Goal: Transaction & Acquisition: Purchase product/service

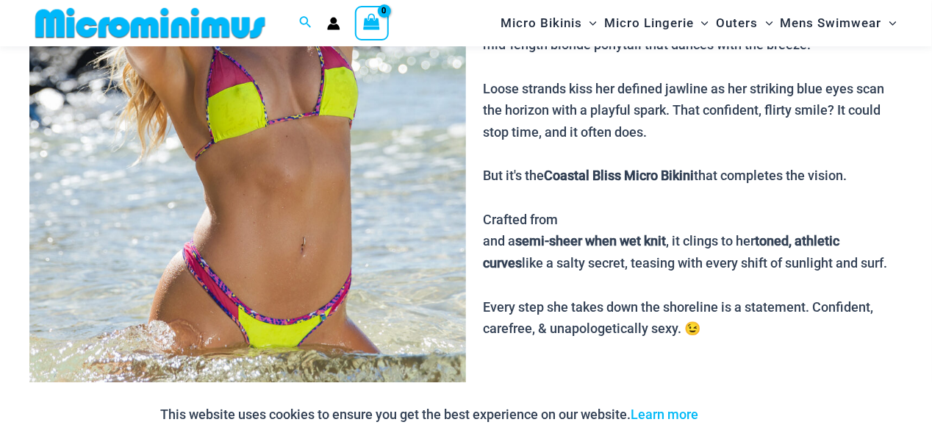
drag, startPoint x: 0, startPoint y: 0, endPoint x: 598, endPoint y: 221, distance: 637.2
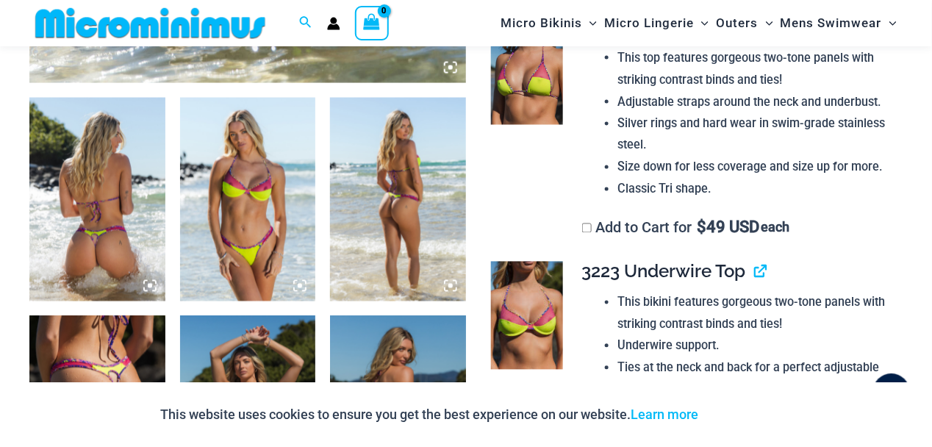
scroll to position [712, 0]
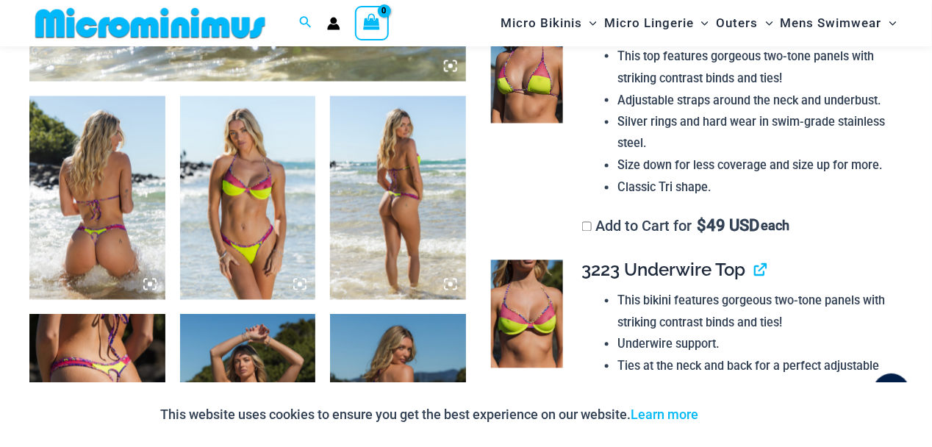
click at [123, 184] on img at bounding box center [97, 198] width 136 height 204
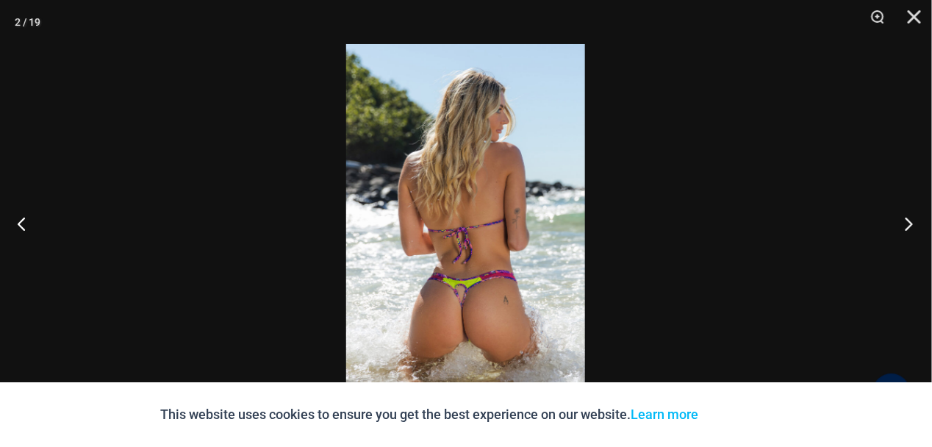
click at [906, 228] on button "Next" at bounding box center [904, 224] width 55 height 74
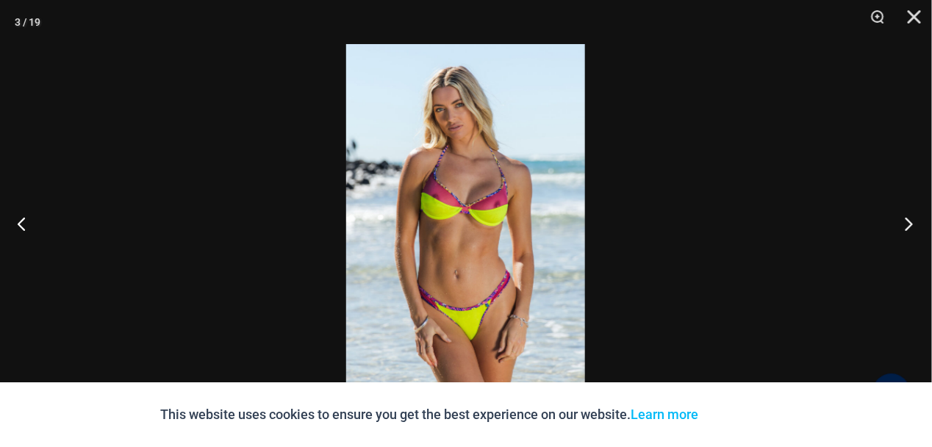
click at [906, 228] on button "Next" at bounding box center [904, 224] width 55 height 74
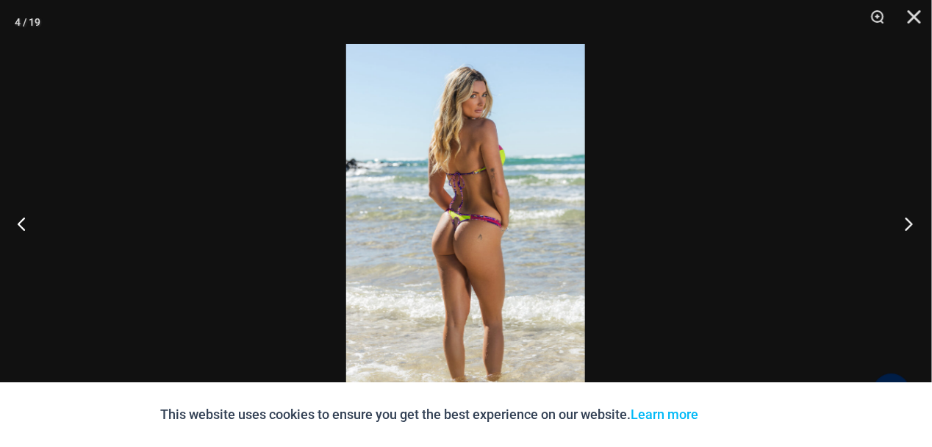
click at [906, 228] on button "Next" at bounding box center [904, 224] width 55 height 74
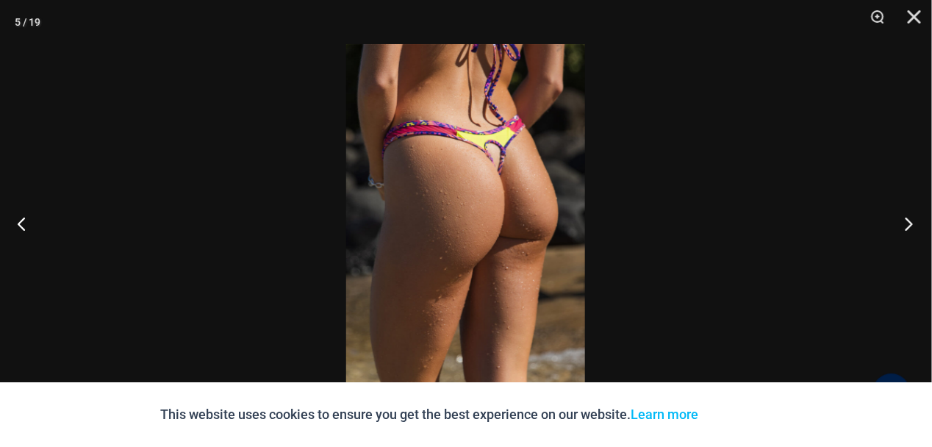
click at [906, 228] on button "Next" at bounding box center [904, 224] width 55 height 74
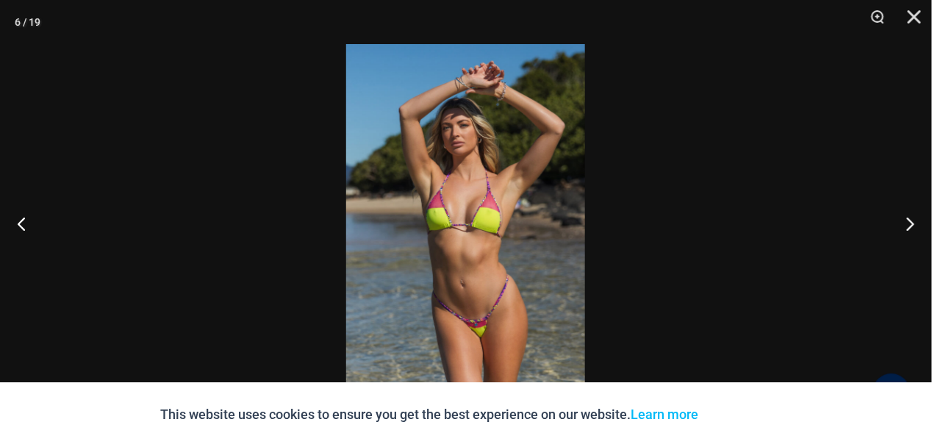
click at [435, 325] on img at bounding box center [465, 223] width 239 height 359
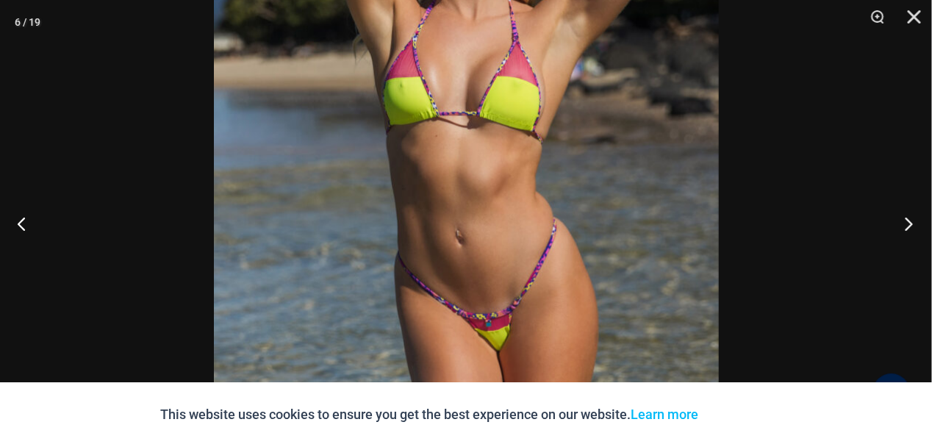
click at [906, 222] on button "Next" at bounding box center [904, 224] width 55 height 74
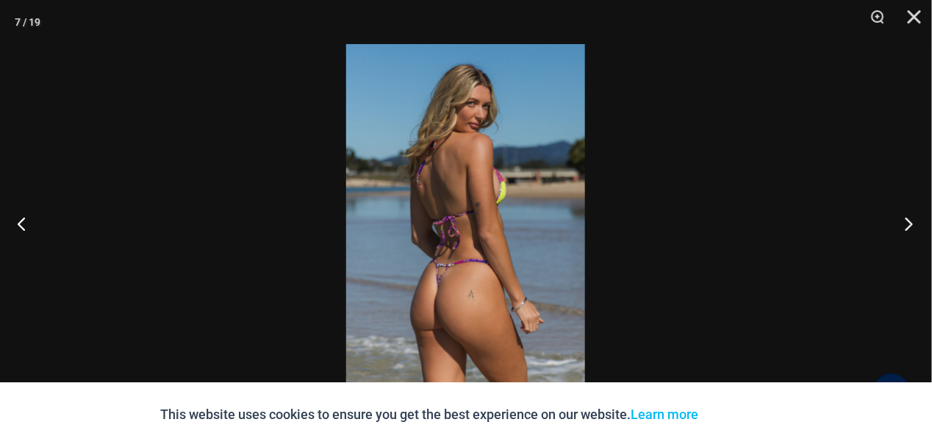
click at [906, 222] on button "Next" at bounding box center [904, 224] width 55 height 74
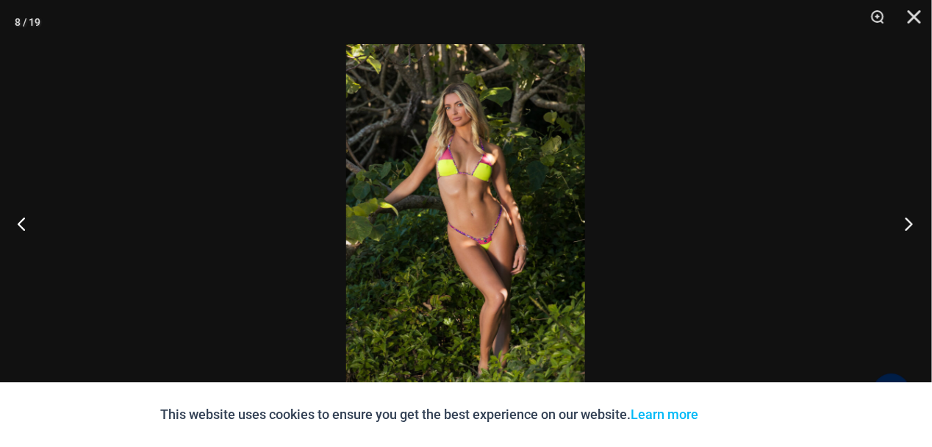
click at [906, 222] on button "Next" at bounding box center [904, 224] width 55 height 74
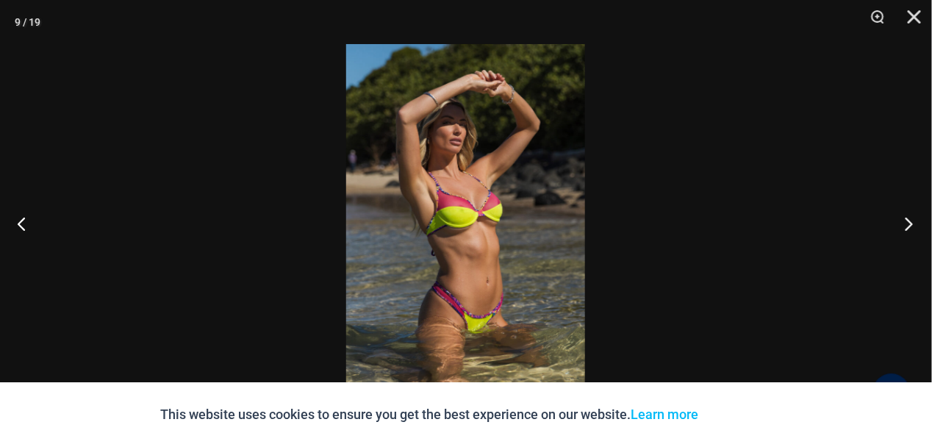
click at [906, 222] on button "Next" at bounding box center [904, 224] width 55 height 74
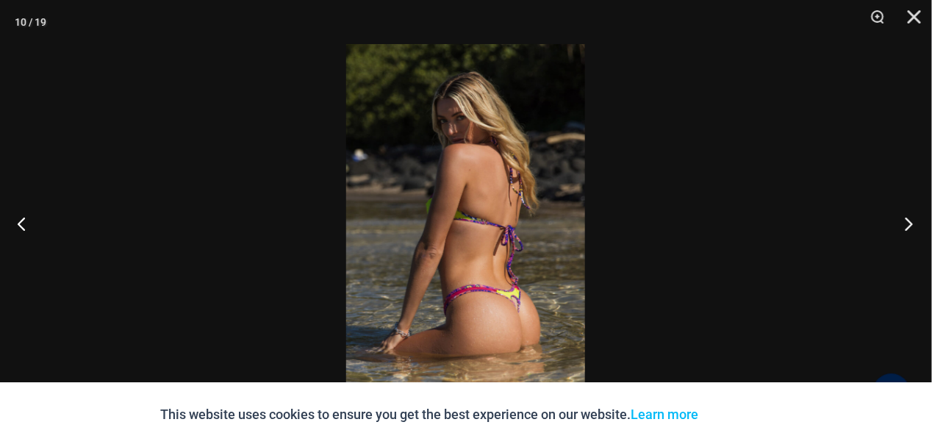
click at [905, 222] on button "Next" at bounding box center [904, 224] width 55 height 74
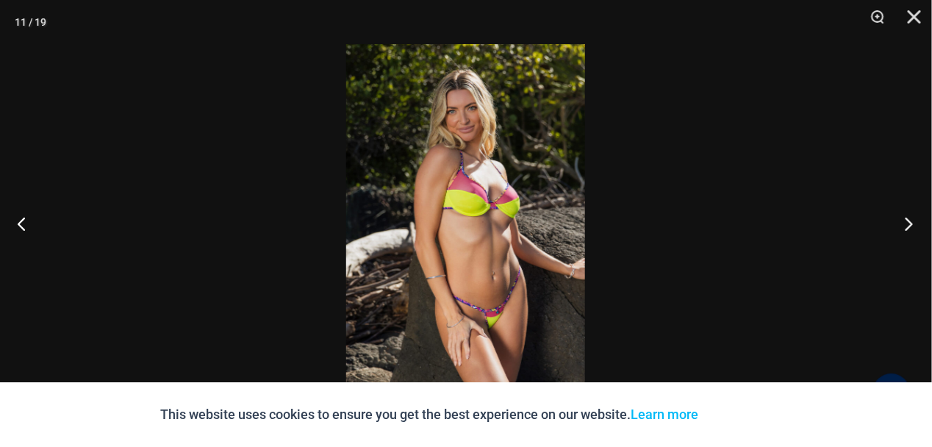
click at [905, 222] on button "Next" at bounding box center [904, 224] width 55 height 74
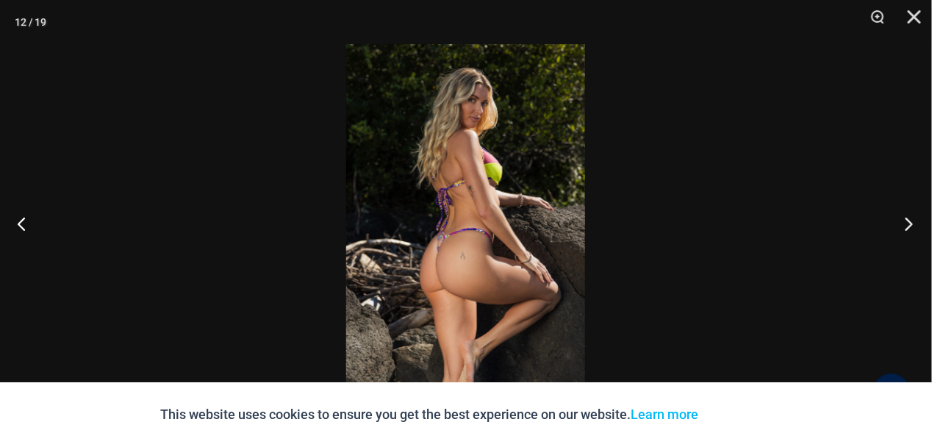
click at [905, 222] on button "Next" at bounding box center [904, 224] width 55 height 74
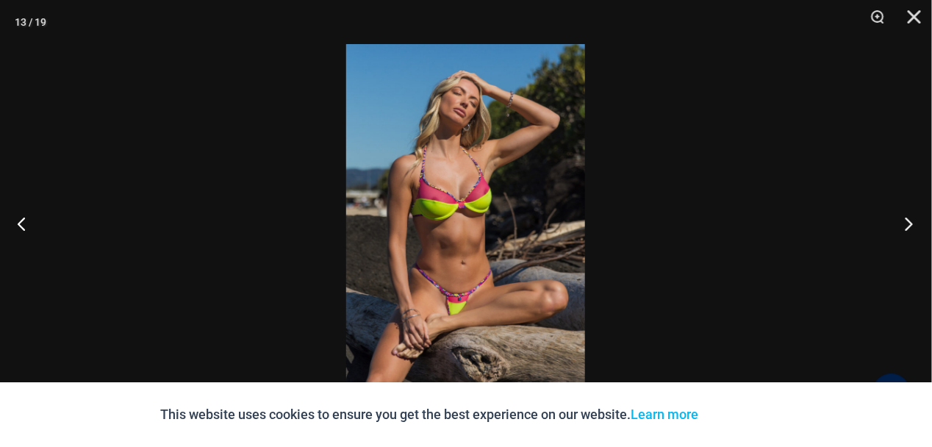
click at [905, 222] on button "Next" at bounding box center [904, 224] width 55 height 74
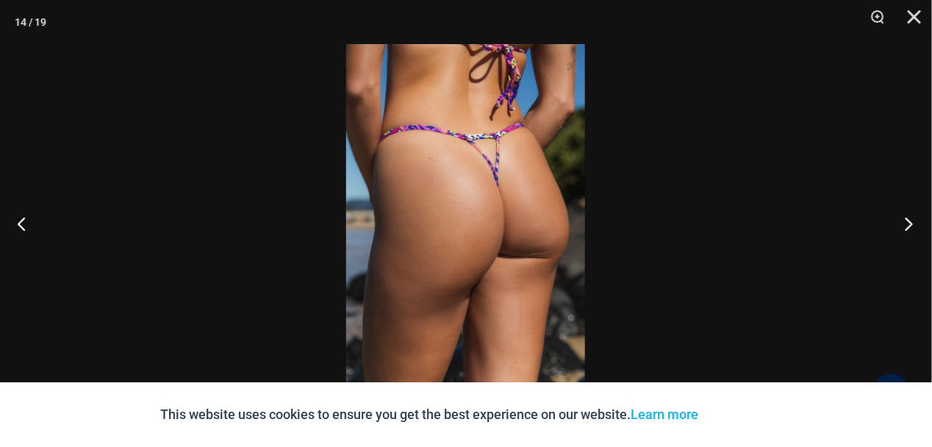
click at [905, 222] on button "Next" at bounding box center [904, 224] width 55 height 74
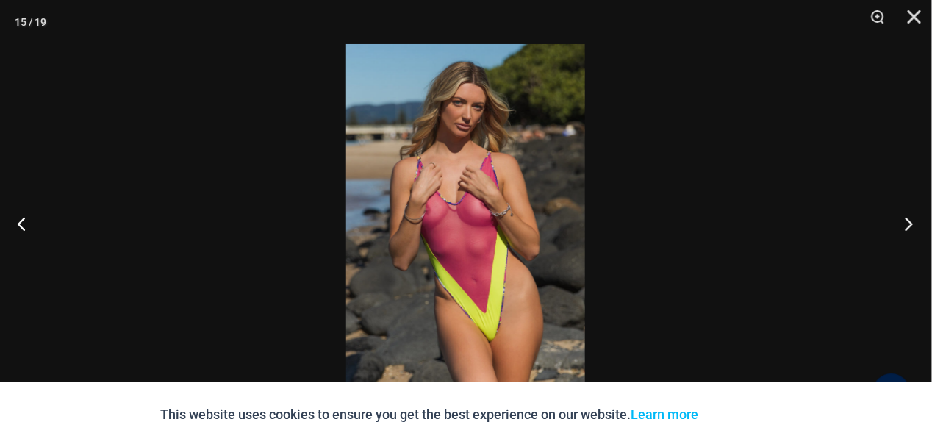
click at [905, 222] on button "Next" at bounding box center [904, 224] width 55 height 74
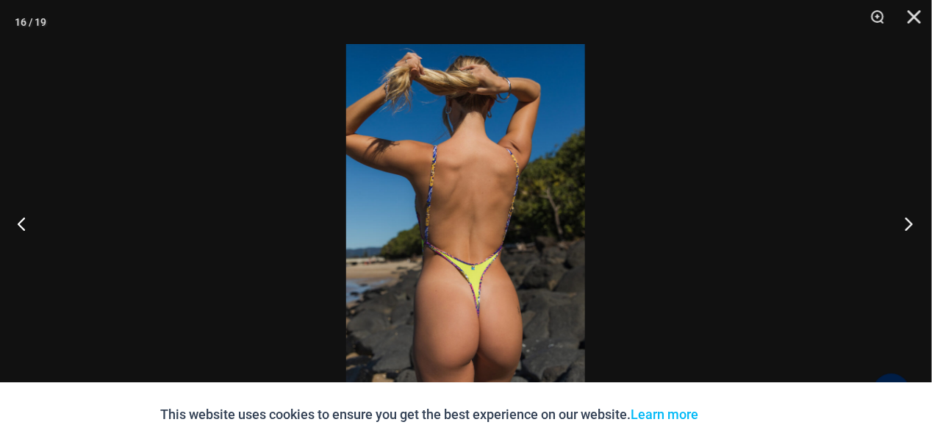
click at [905, 222] on button "Next" at bounding box center [904, 224] width 55 height 74
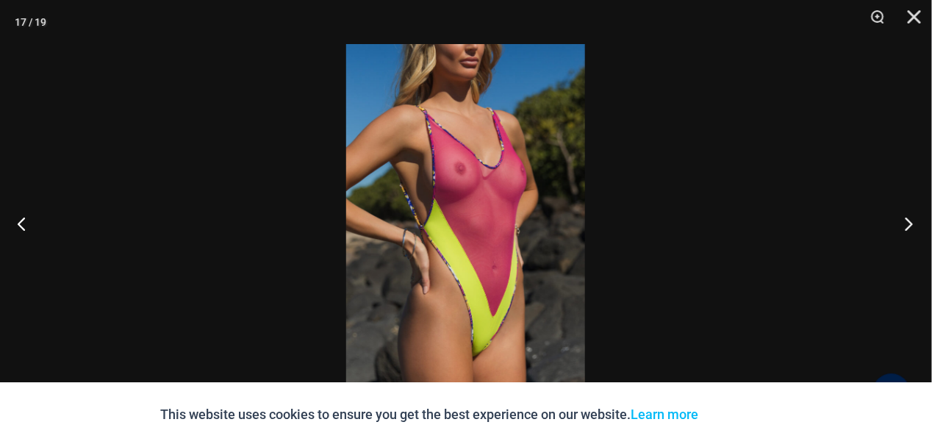
click at [905, 222] on button "Next" at bounding box center [904, 224] width 55 height 74
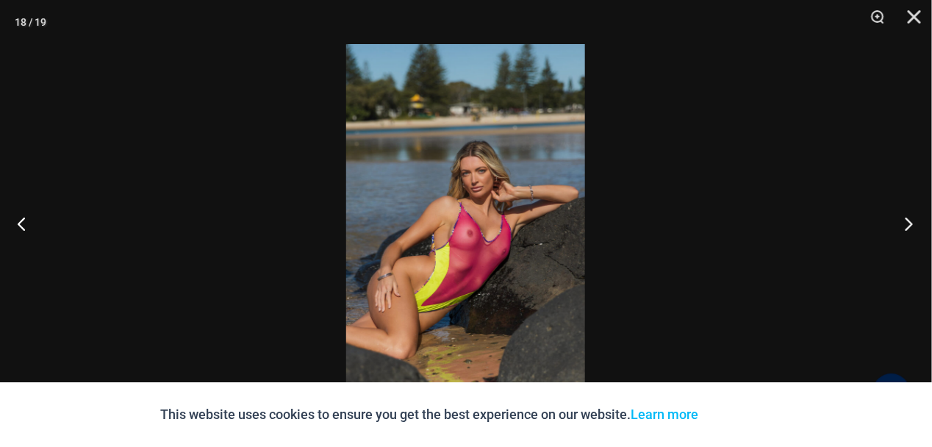
click at [905, 222] on button "Next" at bounding box center [904, 224] width 55 height 74
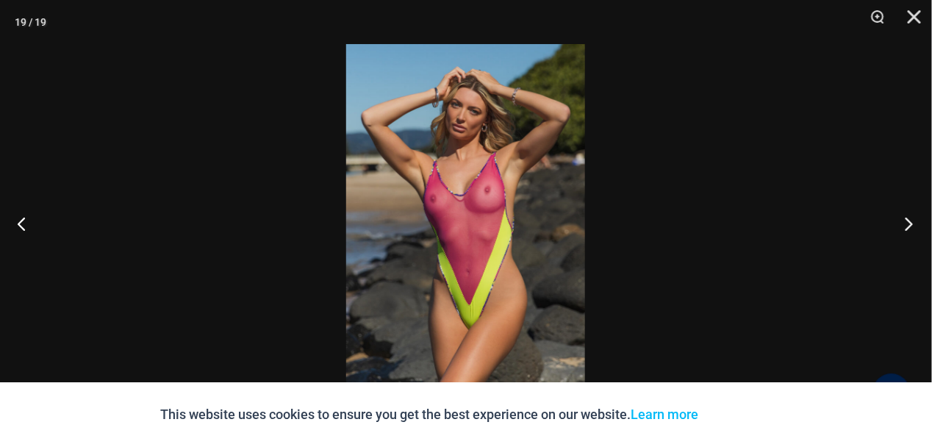
click at [905, 222] on button "Next" at bounding box center [904, 224] width 55 height 74
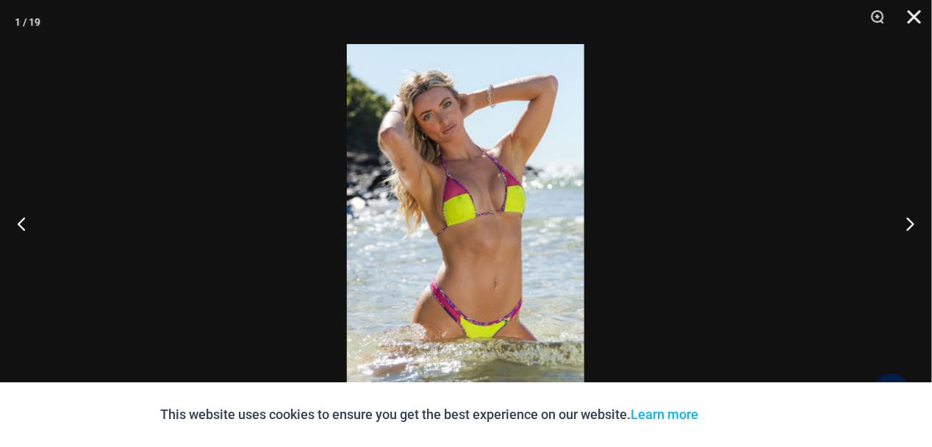
click at [912, 16] on button "Close" at bounding box center [909, 22] width 37 height 44
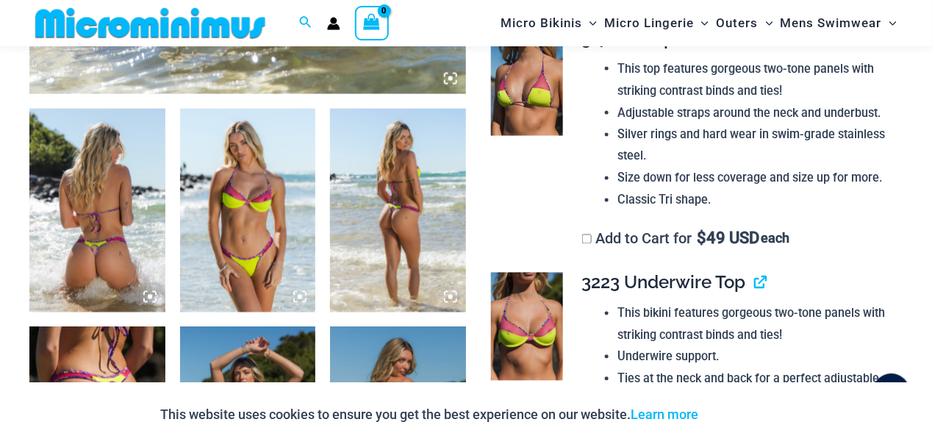
scroll to position [704, 0]
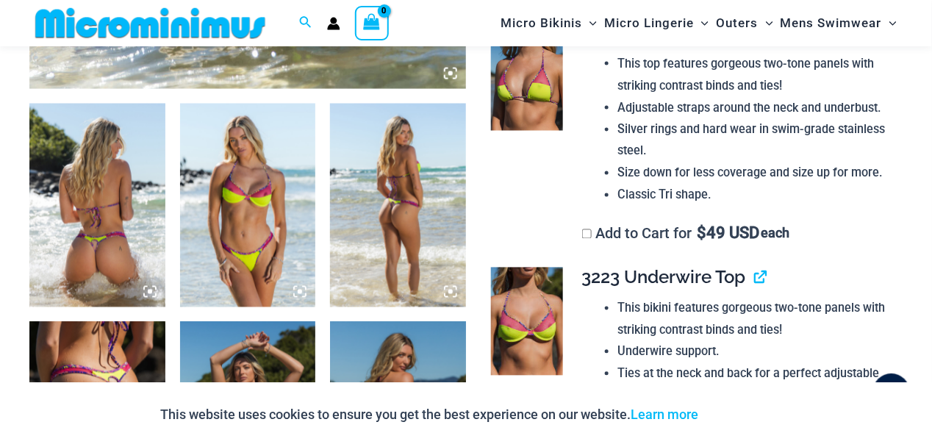
click at [526, 76] on img at bounding box center [527, 78] width 72 height 108
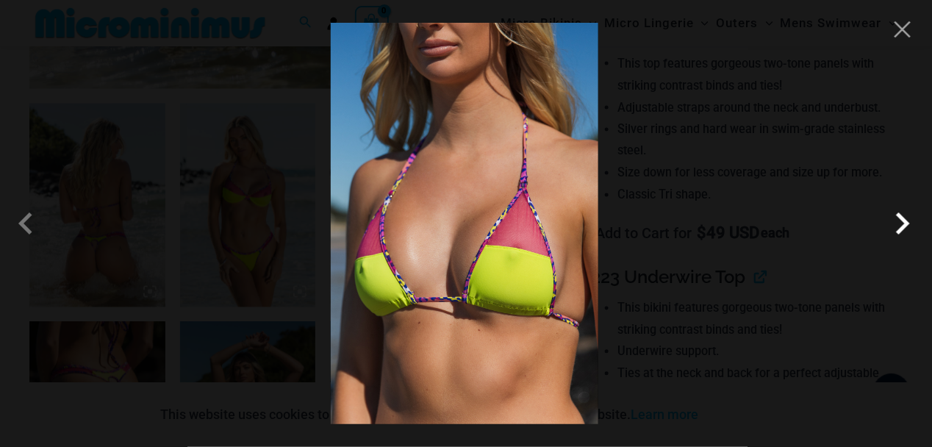
click at [901, 225] on span at bounding box center [903, 223] width 44 height 44
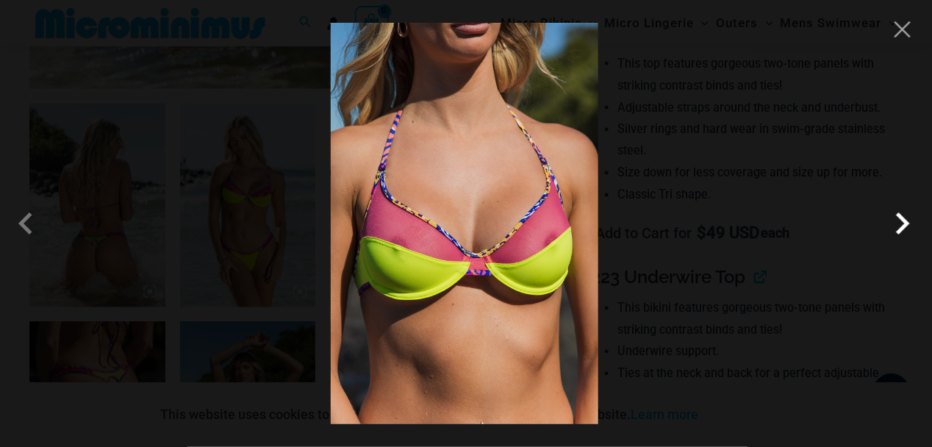
click at [901, 225] on span at bounding box center [903, 223] width 44 height 44
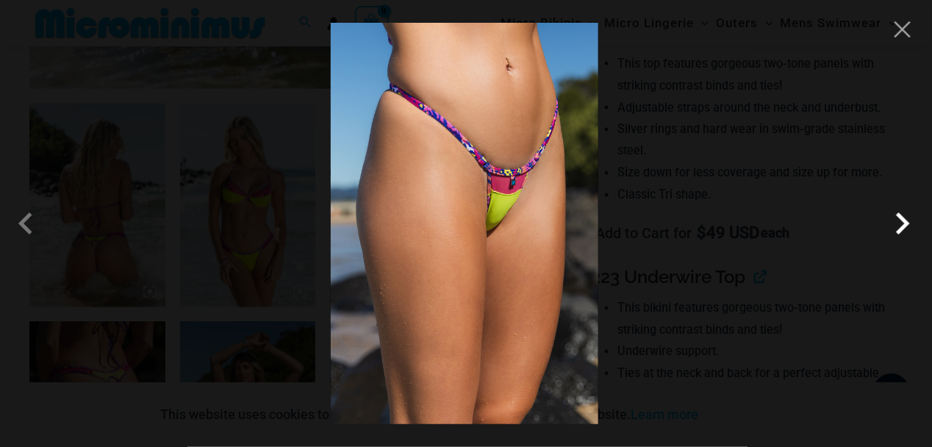
click at [901, 225] on span at bounding box center [903, 223] width 44 height 44
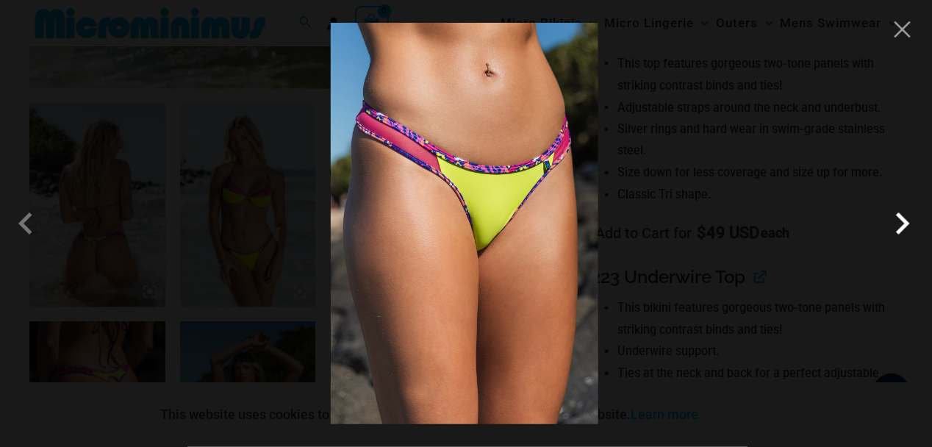
click at [901, 225] on span at bounding box center [903, 223] width 44 height 44
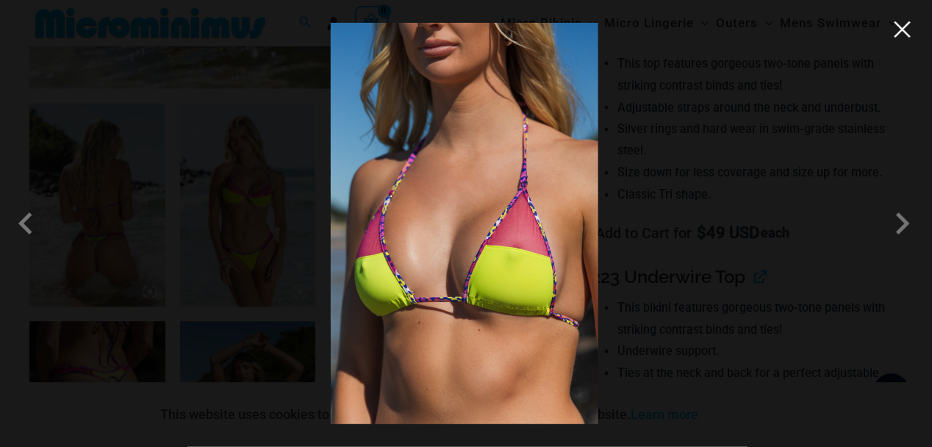
click at [897, 33] on button "Close" at bounding box center [903, 29] width 22 height 22
